Goal: Navigation & Orientation: Find specific page/section

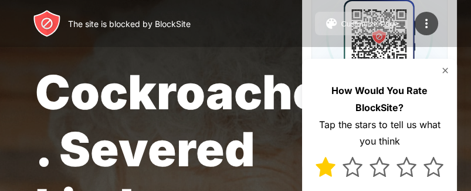
click at [328, 171] on img at bounding box center [325, 167] width 20 height 20
click at [445, 71] on img at bounding box center [444, 70] width 9 height 9
